Goal: Task Accomplishment & Management: Complete application form

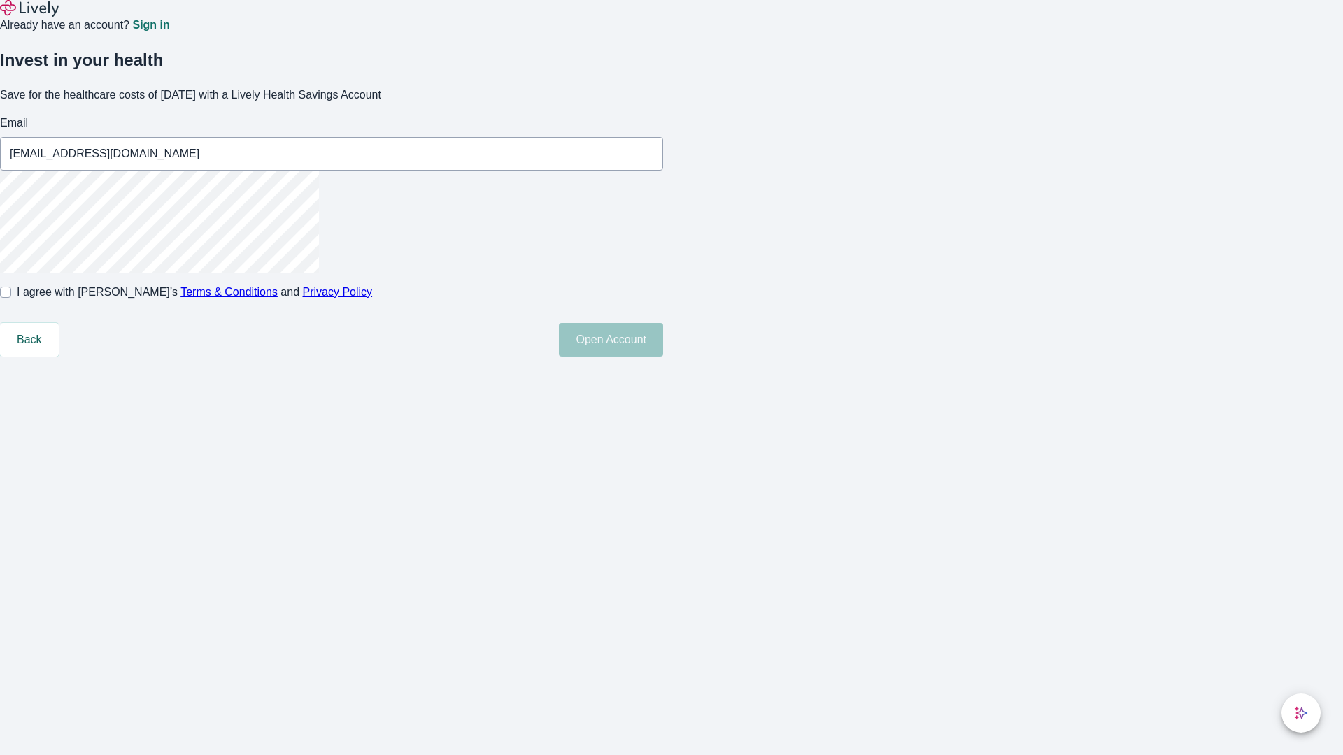
click at [11, 298] on input "I agree with Lively’s Terms & Conditions and Privacy Policy" at bounding box center [5, 292] width 11 height 11
checkbox input "true"
click at [663, 357] on button "Open Account" at bounding box center [611, 340] width 104 height 34
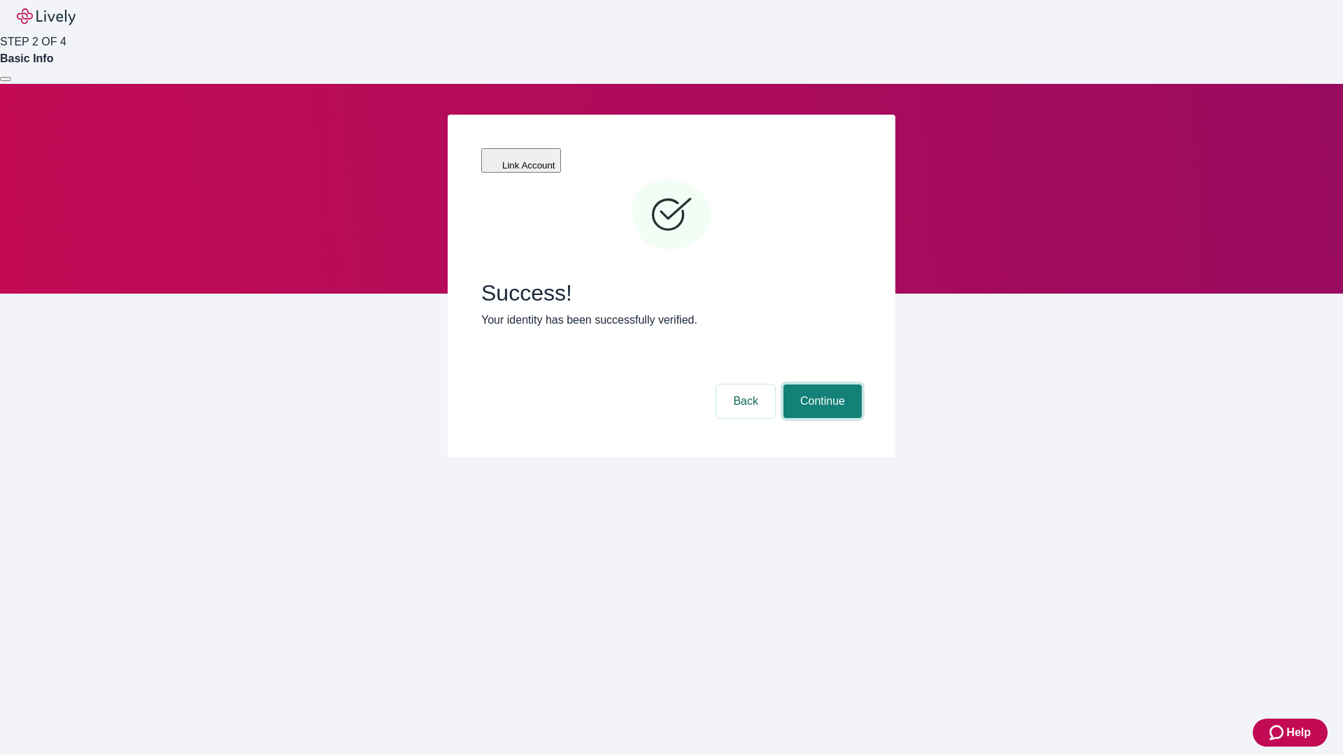
click at [821, 385] on button "Continue" at bounding box center [822, 402] width 78 height 34
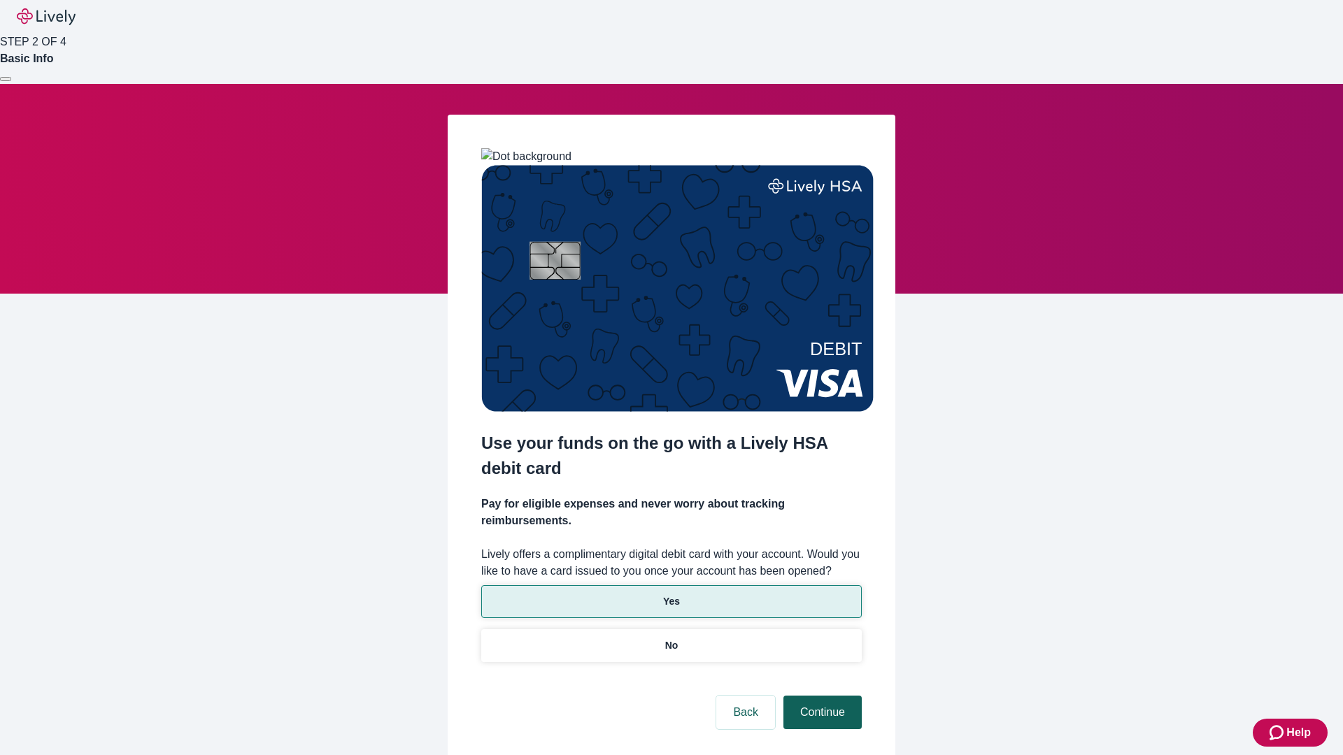
click at [671, 595] on p "Yes" at bounding box center [671, 602] width 17 height 15
click at [821, 696] on button "Continue" at bounding box center [822, 713] width 78 height 34
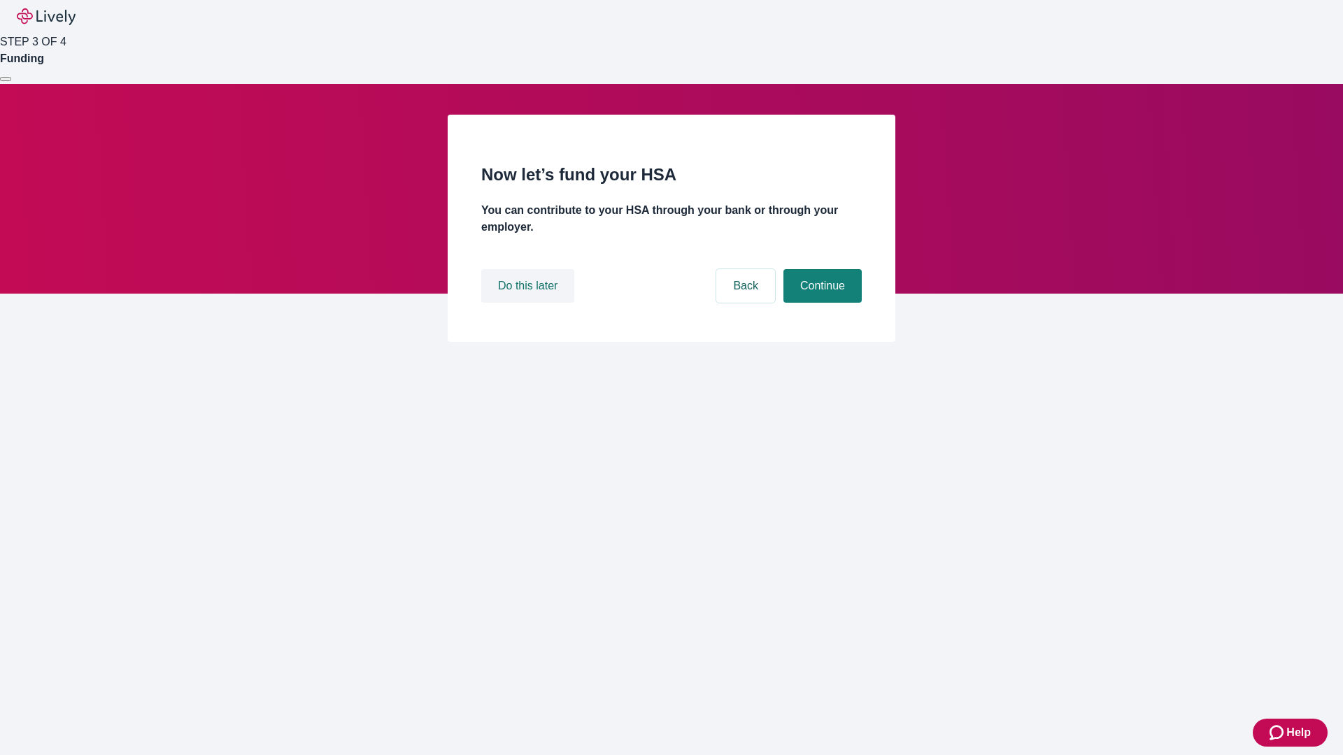
click at [530, 303] on button "Do this later" at bounding box center [527, 286] width 93 height 34
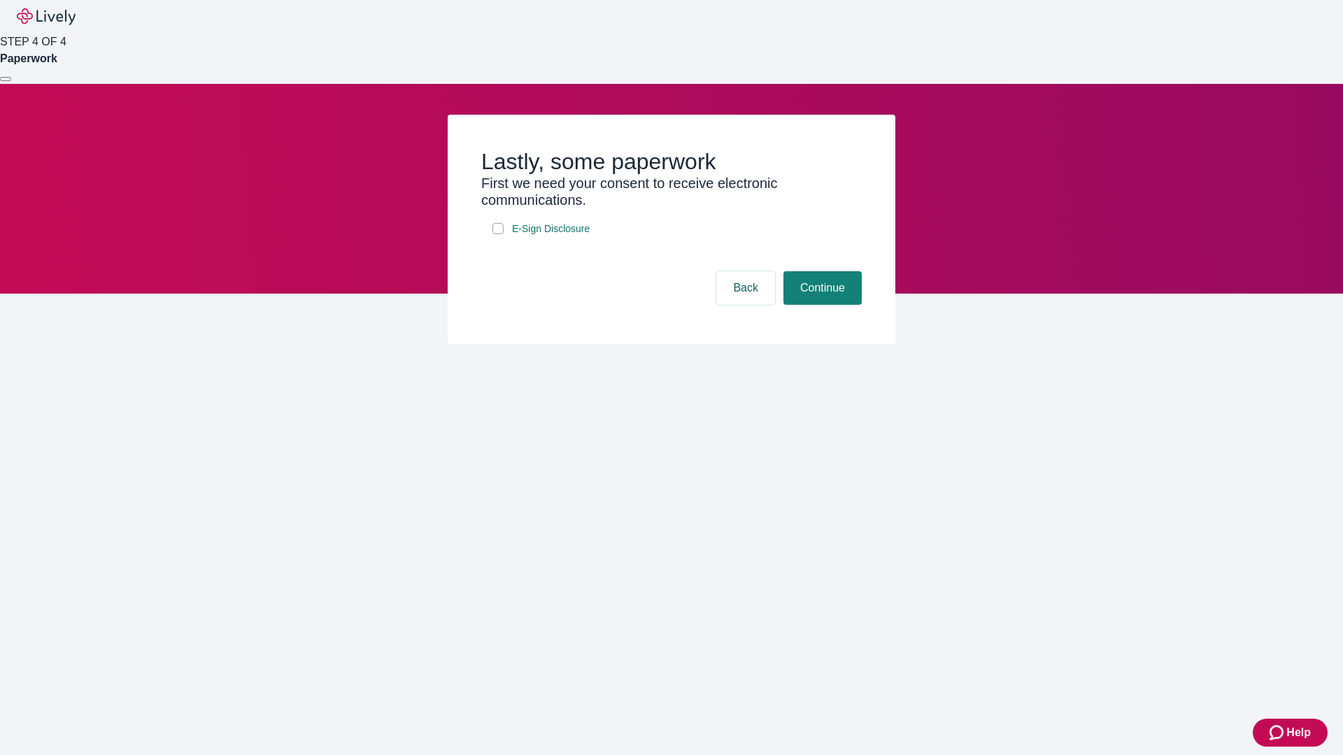
click at [498, 234] on input "E-Sign Disclosure" at bounding box center [497, 228] width 11 height 11
checkbox input "true"
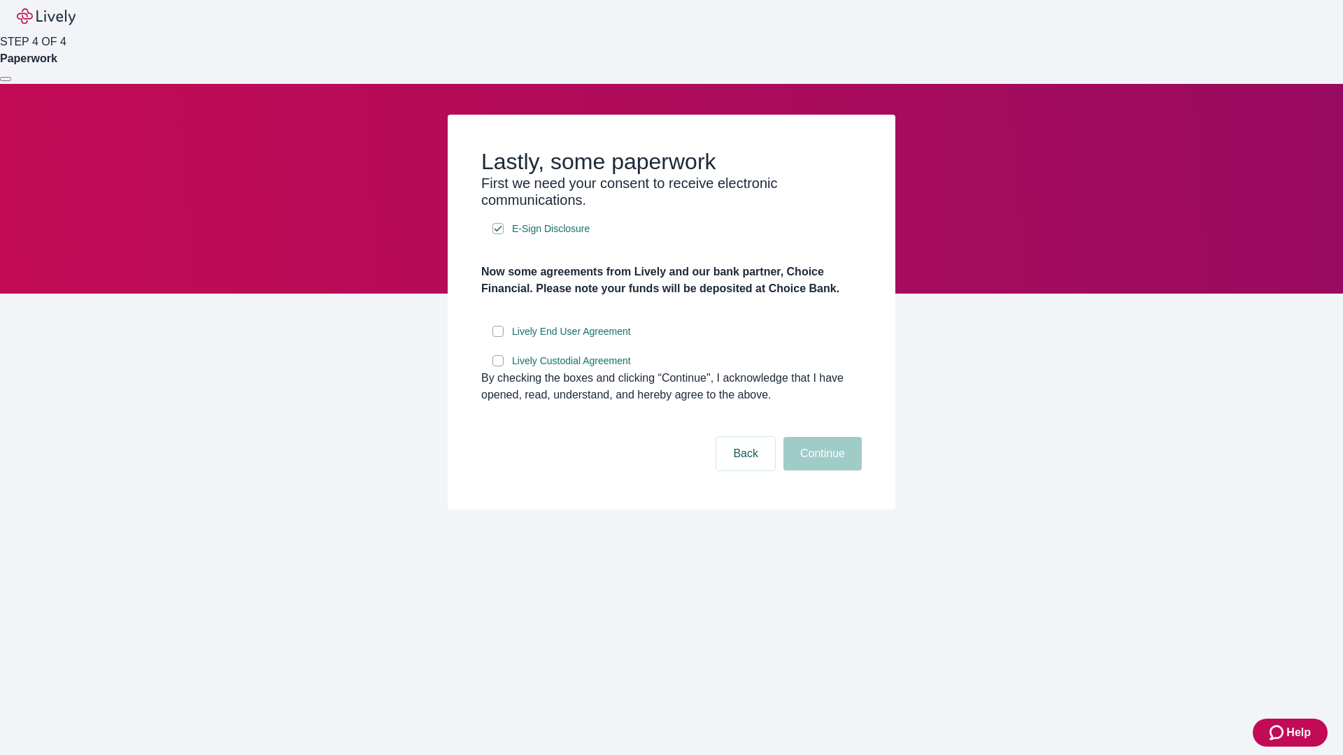
click at [498, 337] on input "Lively End User Agreement" at bounding box center [497, 331] width 11 height 11
checkbox input "true"
click at [498, 367] on input "Lively Custodial Agreement" at bounding box center [497, 360] width 11 height 11
checkbox input "true"
click at [821, 471] on button "Continue" at bounding box center [822, 454] width 78 height 34
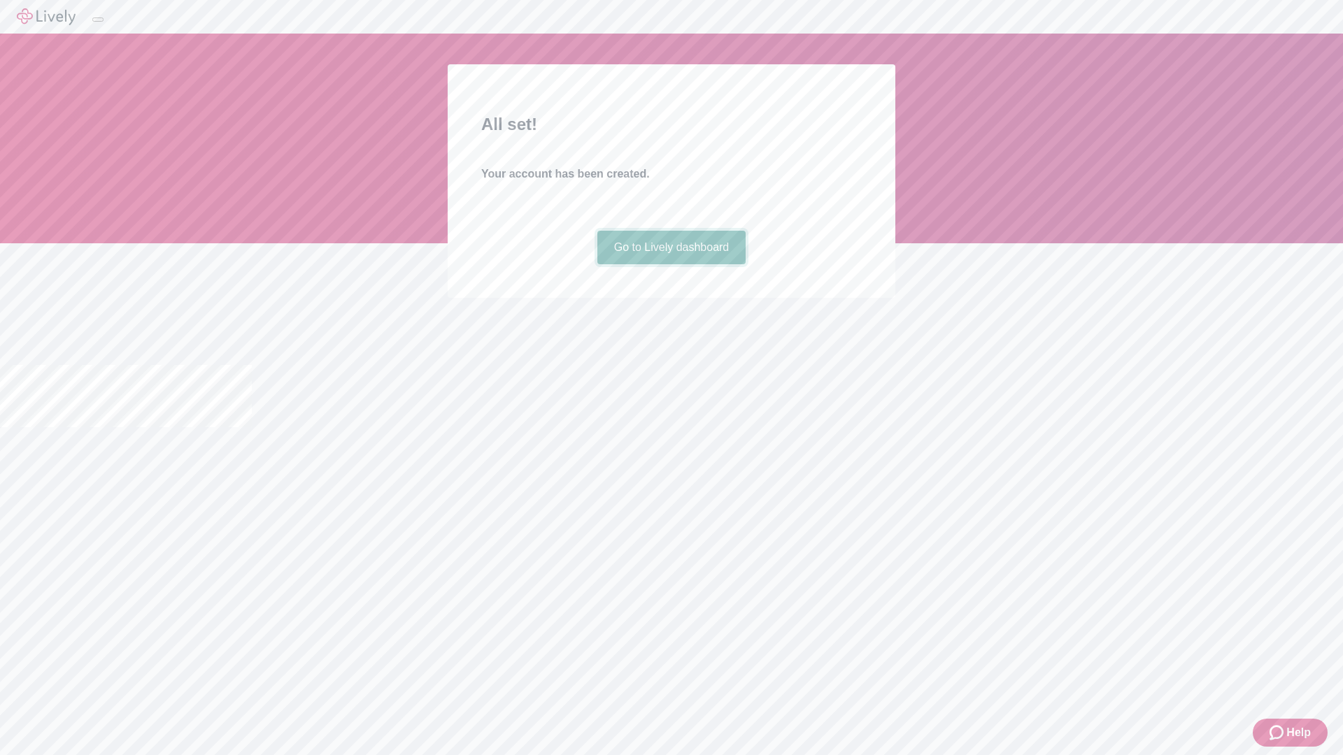
click at [671, 264] on link "Go to Lively dashboard" at bounding box center [671, 248] width 149 height 34
